Goal: Find specific page/section: Find specific page/section

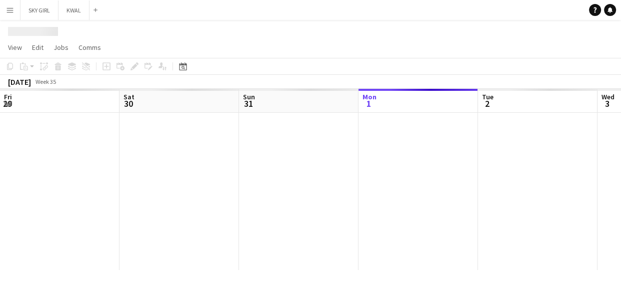
scroll to position [0, 239]
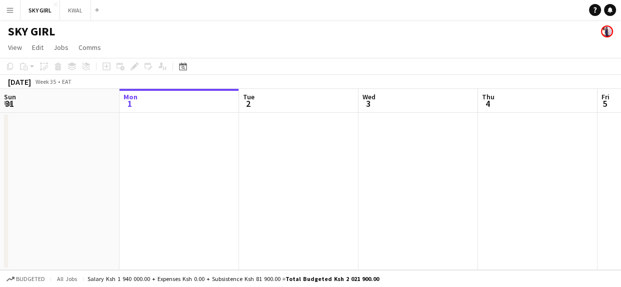
click at [9, 10] on app-icon "Menu" at bounding box center [10, 10] width 8 height 8
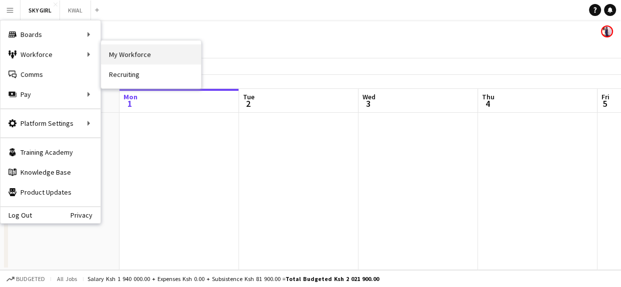
click at [133, 56] on link "My Workforce" at bounding box center [151, 54] width 100 height 20
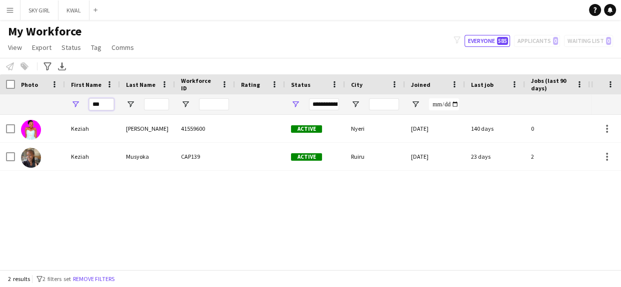
click at [106, 105] on input "***" at bounding box center [101, 104] width 25 height 12
type input "*"
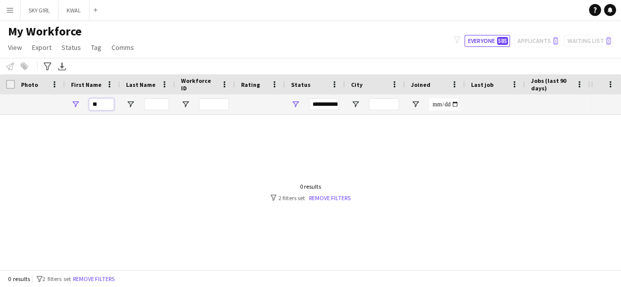
type input "*"
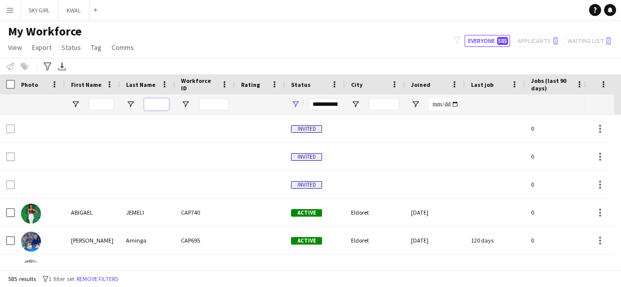
click at [156, 103] on input "Last Name Filter Input" at bounding box center [156, 104] width 25 height 12
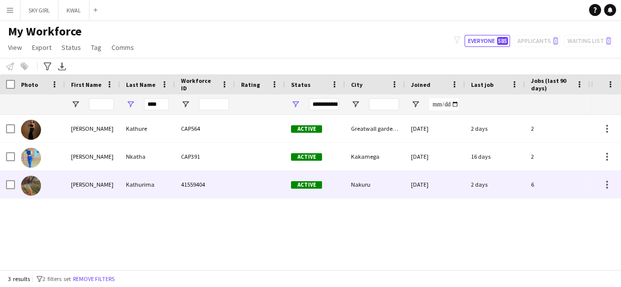
click at [228, 185] on div "41559404" at bounding box center [205, 184] width 60 height 27
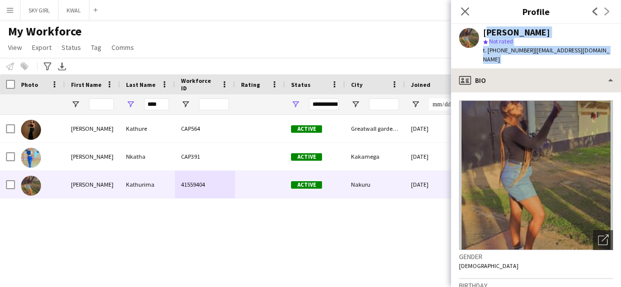
drag, startPoint x: 484, startPoint y: 31, endPoint x: 593, endPoint y: 59, distance: 112.2
click at [593, 59] on app-crew-profile "Close pop-in Profile Previous Next [PERSON_NAME] star Not rated t. [PHONE_NUMBE…" at bounding box center [536, 143] width 170 height 287
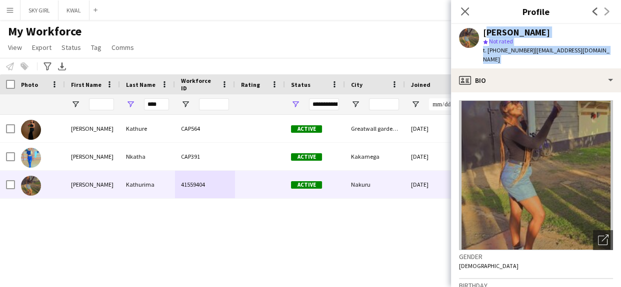
copy app-crew-profile "[PERSON_NAME] star Not rated t. [PHONE_NUMBER] | [EMAIL_ADDRESS][DOMAIN_NAME] p…"
click at [464, 10] on icon "Close pop-in" at bounding box center [464, 10] width 9 height 9
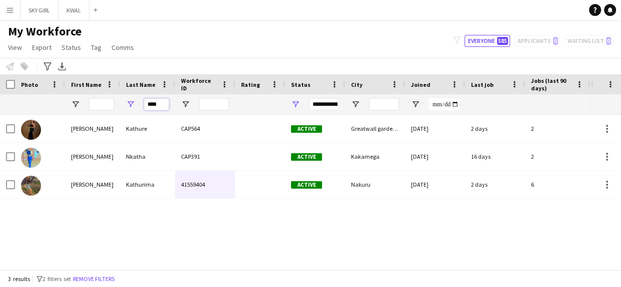
click at [163, 102] on input "****" at bounding box center [156, 104] width 25 height 12
type input "*"
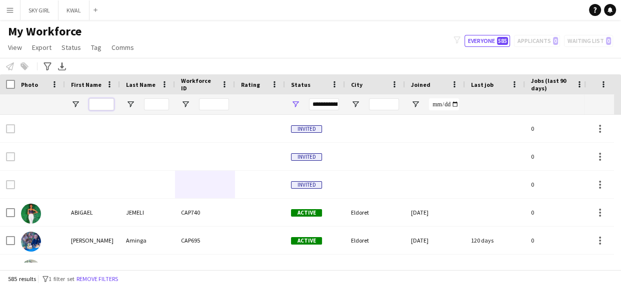
click at [100, 103] on input "First Name Filter Input" at bounding box center [101, 104] width 25 height 12
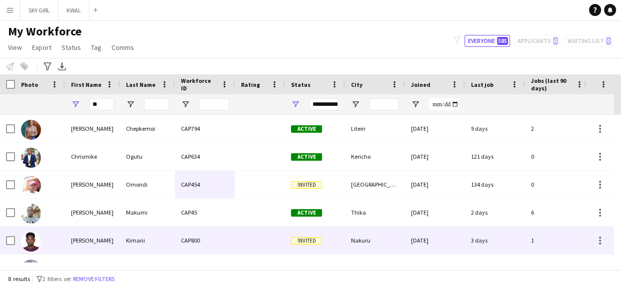
click at [365, 240] on div "Nakuru" at bounding box center [375, 240] width 60 height 27
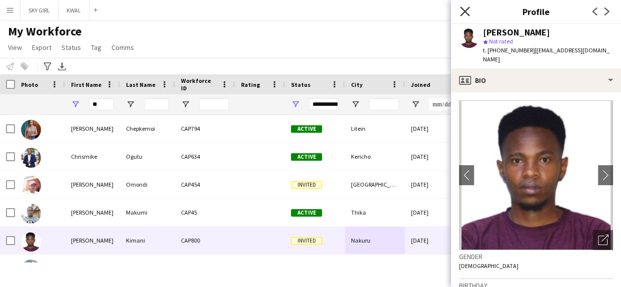
click at [464, 10] on icon "Close pop-in" at bounding box center [464, 10] width 9 height 9
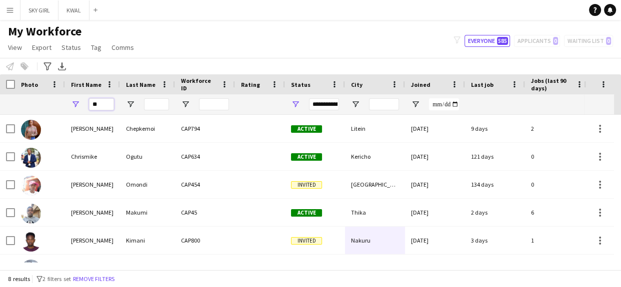
click at [100, 101] on input "**" at bounding box center [101, 104] width 25 height 12
type input "*"
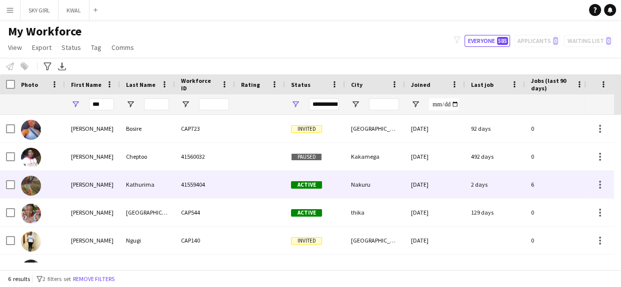
click at [145, 183] on div "Kathurima" at bounding box center [147, 184] width 55 height 27
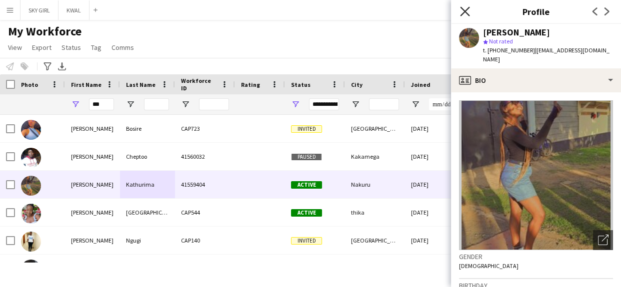
click at [461, 8] on icon at bounding box center [464, 10] width 9 height 9
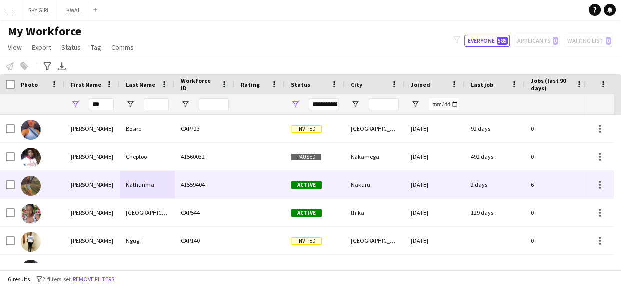
click at [160, 184] on div "Kathurima" at bounding box center [147, 184] width 55 height 27
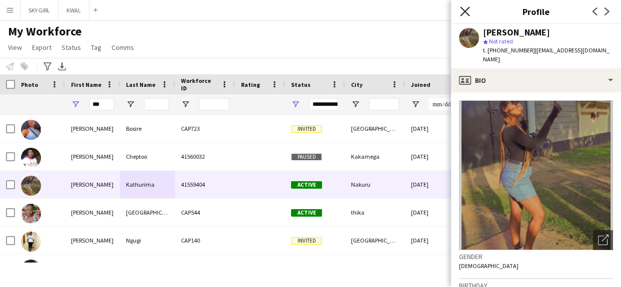
click at [466, 11] on icon "Close pop-in" at bounding box center [464, 10] width 9 height 9
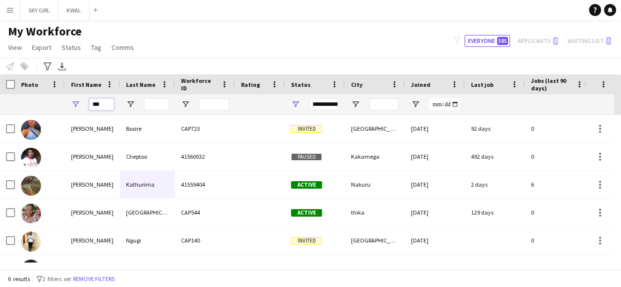
click at [109, 105] on input "***" at bounding box center [101, 104] width 25 height 12
type input "*"
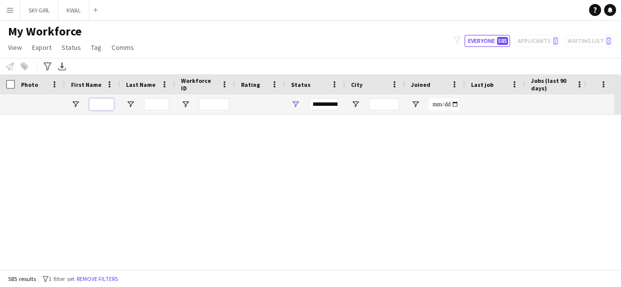
scroll to position [2140, 0]
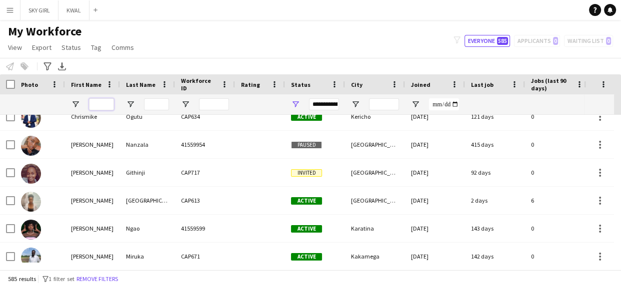
click at [105, 105] on input "First Name Filter Input" at bounding box center [101, 104] width 25 height 12
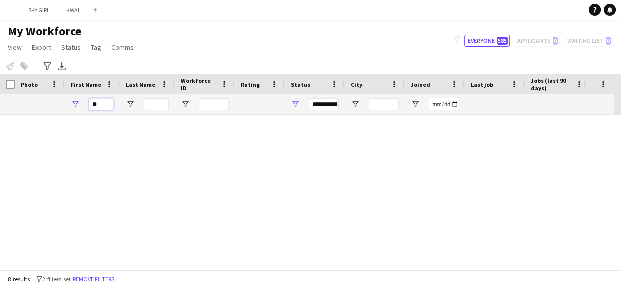
scroll to position [75, 0]
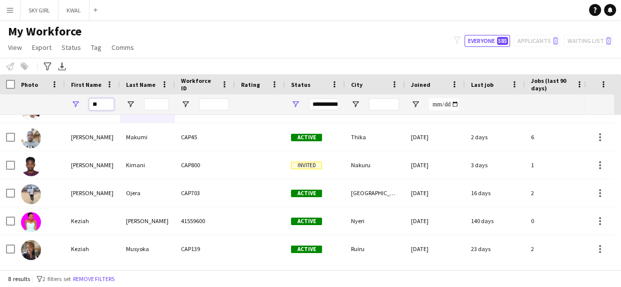
type input "**"
